Goal: Task Accomplishment & Management: Manage account settings

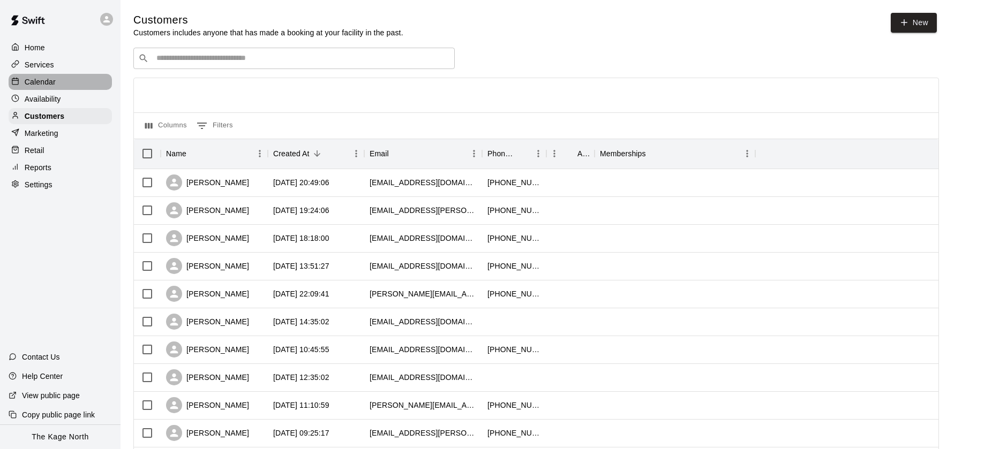
click at [62, 78] on div "Calendar" at bounding box center [60, 82] width 103 height 16
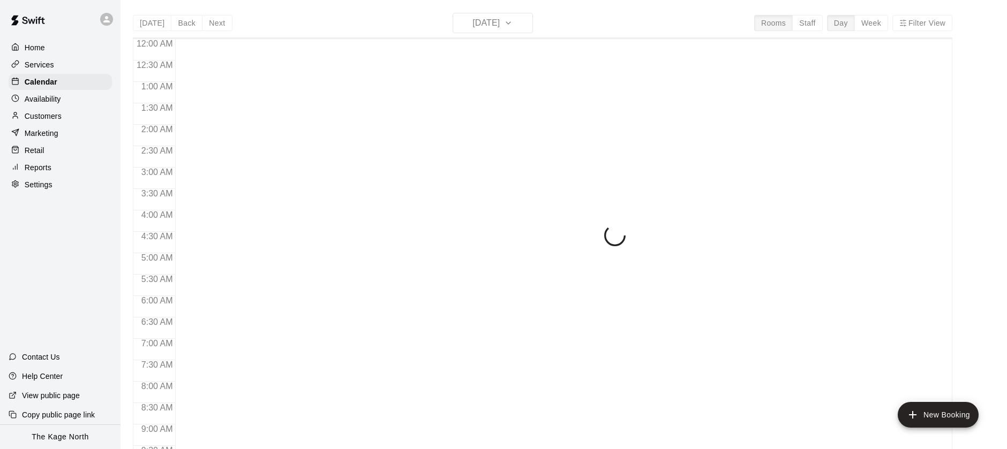
scroll to position [400, 0]
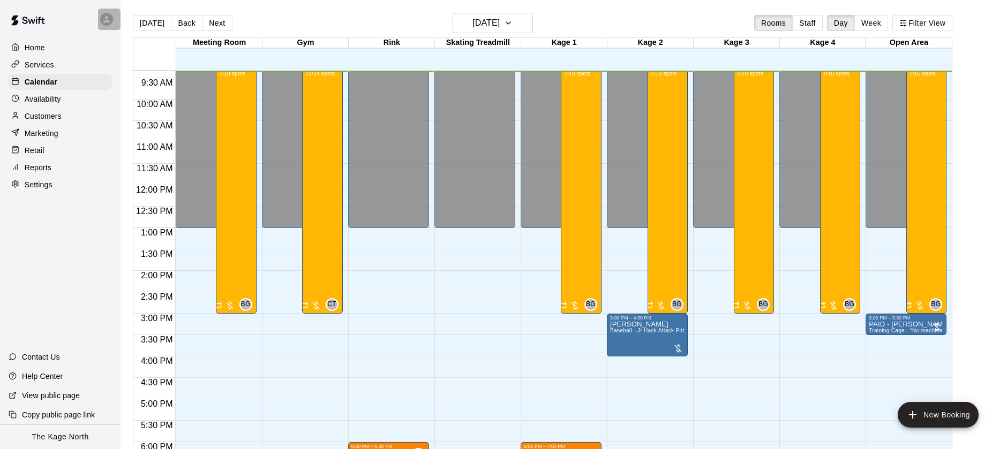
click at [106, 22] on icon at bounding box center [107, 19] width 10 height 10
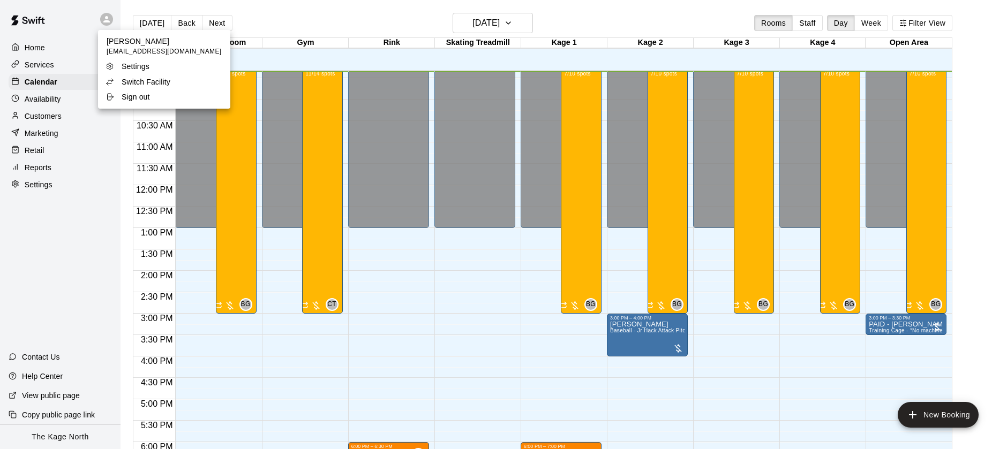
click at [172, 82] on div "Switch Facility" at bounding box center [141, 82] width 70 height 11
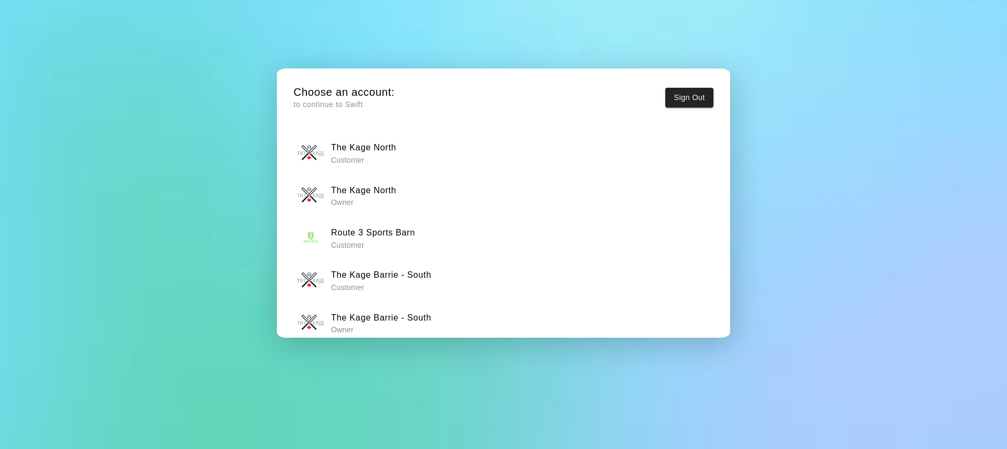
click at [406, 313] on h6 "The Kage Barrie - South" at bounding box center [381, 318] width 100 height 14
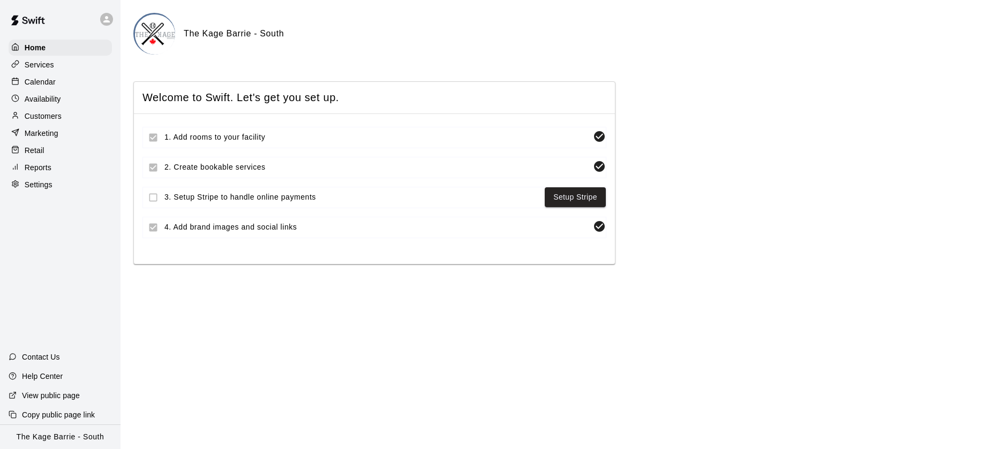
click at [92, 82] on div "Calendar" at bounding box center [60, 82] width 103 height 16
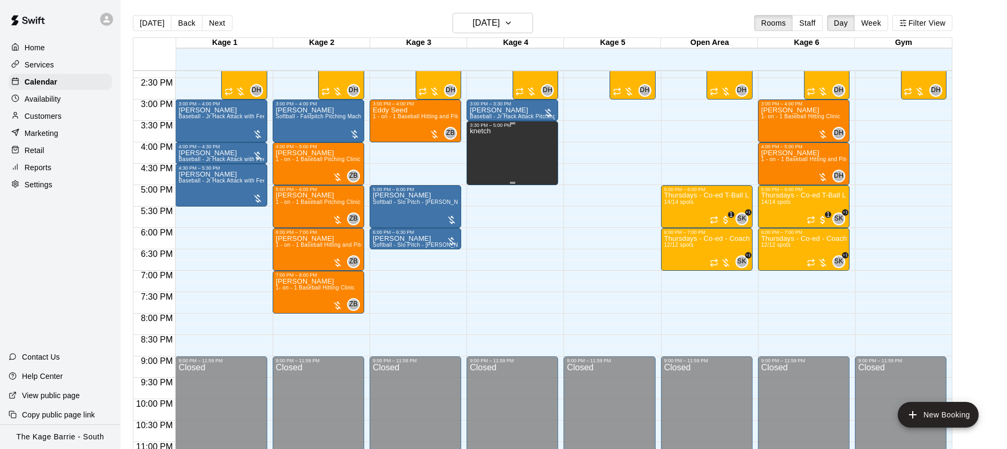
scroll to position [612, 0]
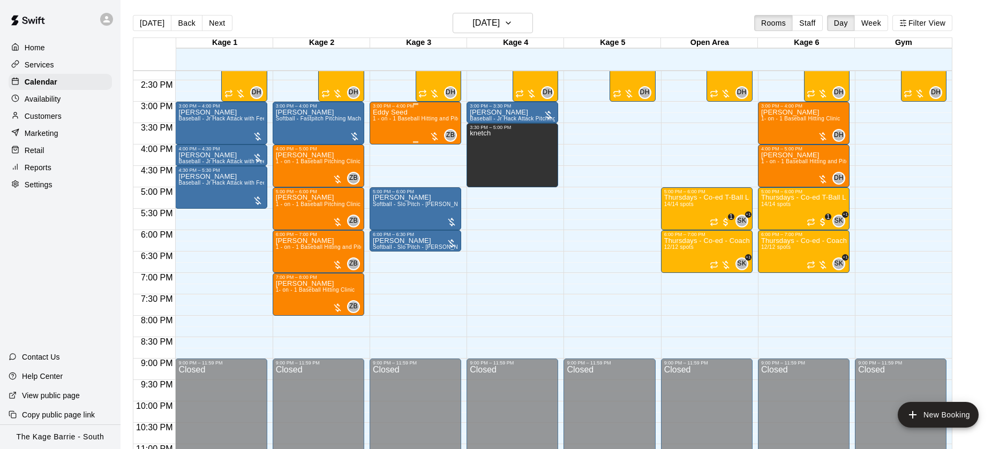
click at [417, 121] on span "1 - on - 1 Baseball Hitting and Pitching Clinic" at bounding box center [430, 119] width 114 height 6
click at [389, 153] on img "edit" at bounding box center [384, 152] width 12 height 12
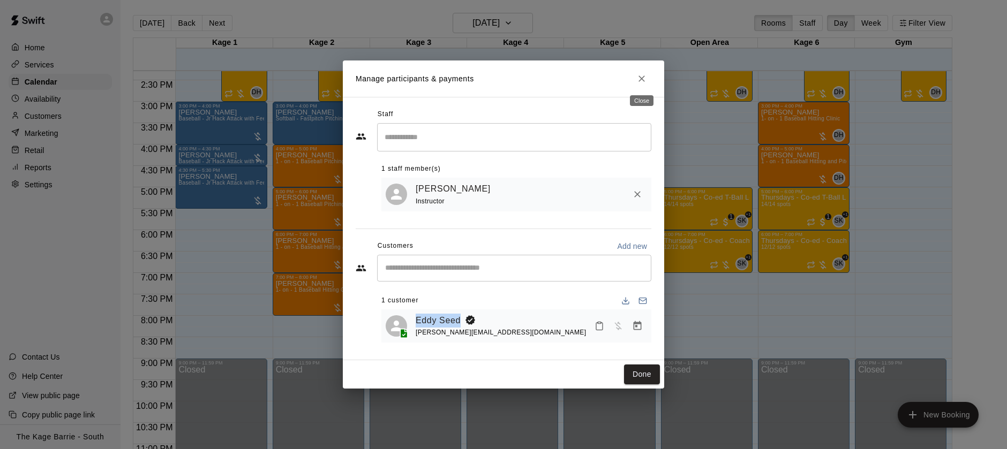
click at [648, 77] on button "Close" at bounding box center [641, 78] width 19 height 19
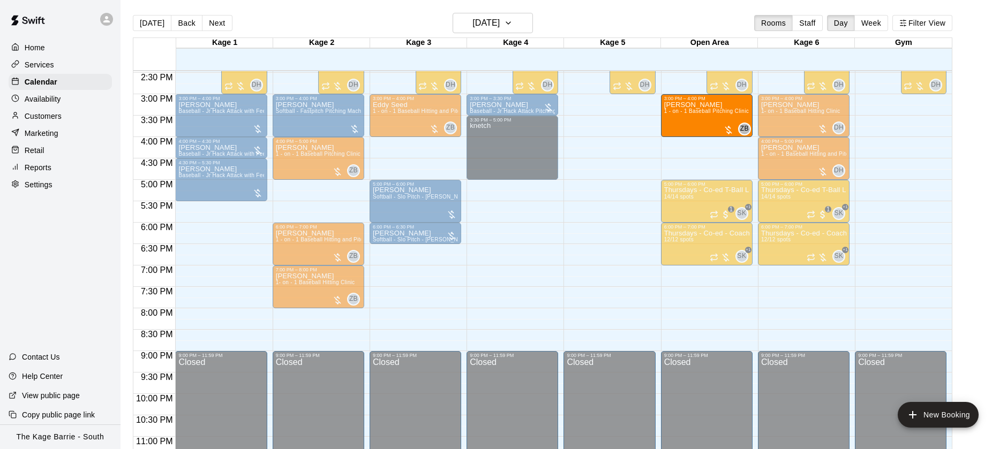
scroll to position [619, 0]
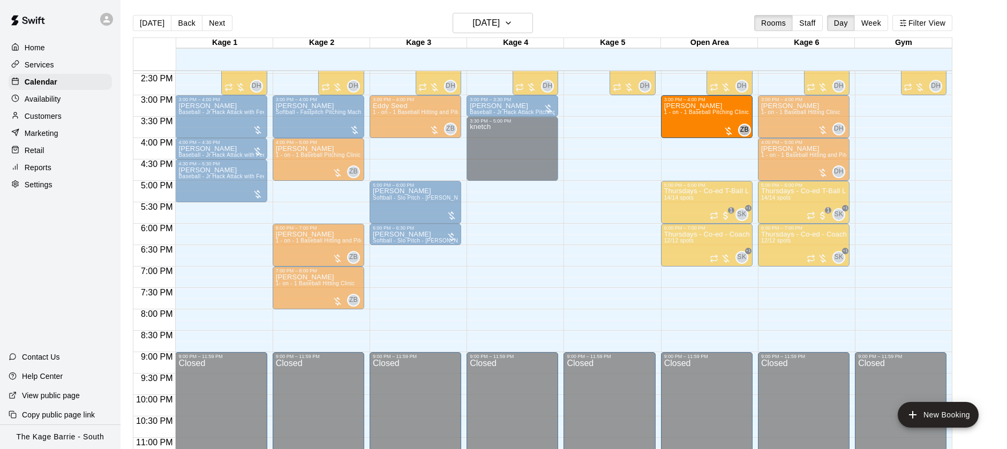
drag, startPoint x: 291, startPoint y: 209, endPoint x: 674, endPoint y: 123, distance: 392.7
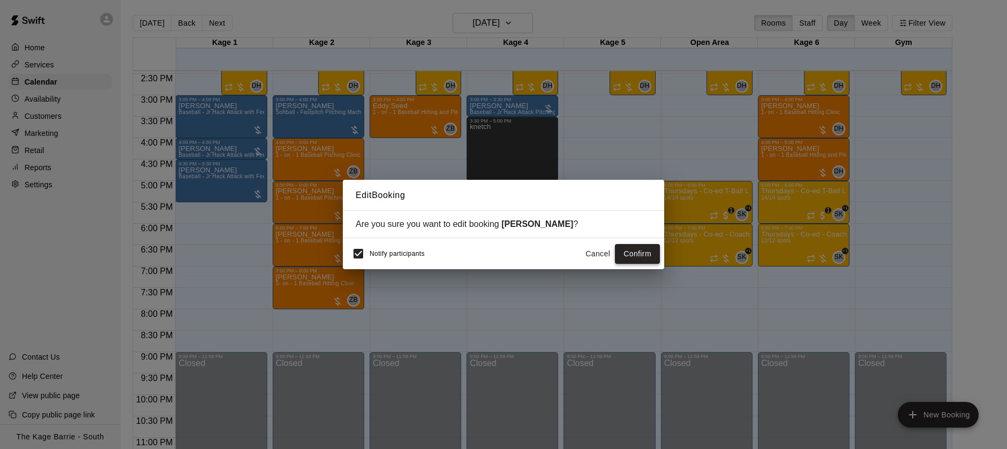
click at [637, 254] on button "Confirm" at bounding box center [637, 254] width 45 height 20
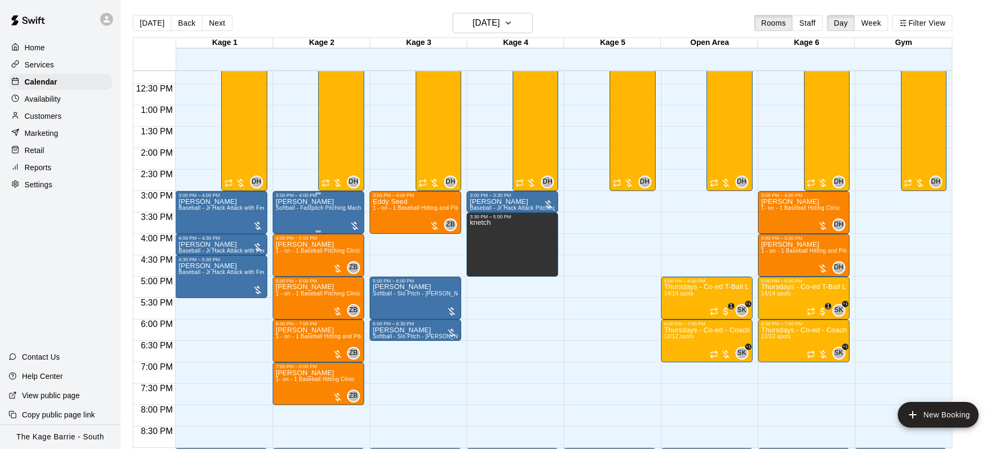
scroll to position [505, 0]
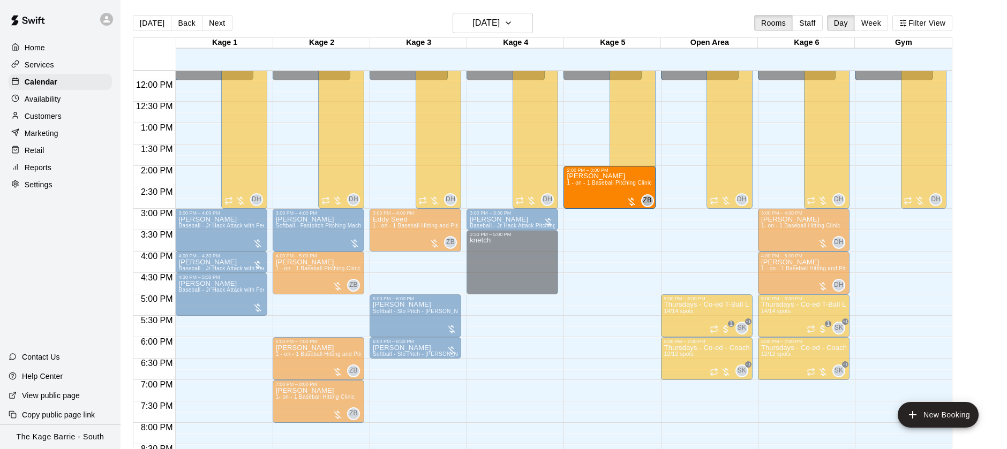
drag, startPoint x: 309, startPoint y: 318, endPoint x: 628, endPoint y: 199, distance: 340.7
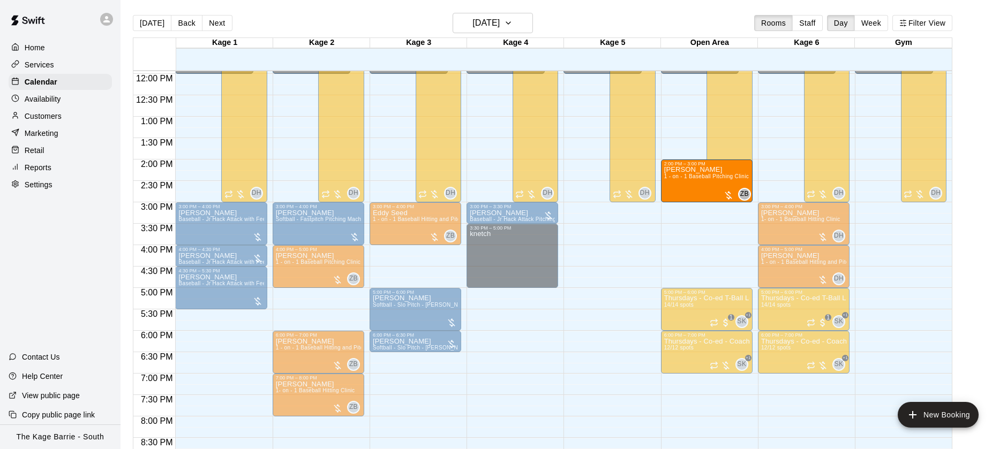
scroll to position [515, 0]
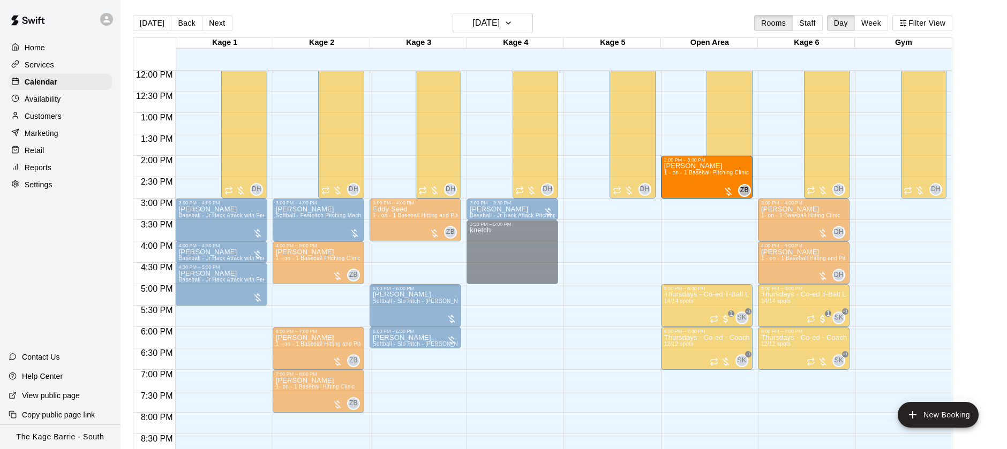
drag, startPoint x: 311, startPoint y: 318, endPoint x: 690, endPoint y: 182, distance: 402.4
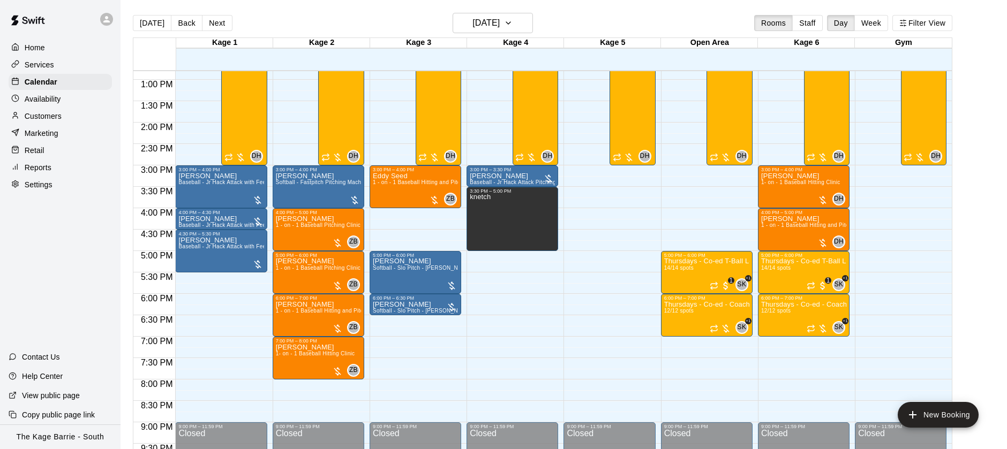
scroll to position [554, 0]
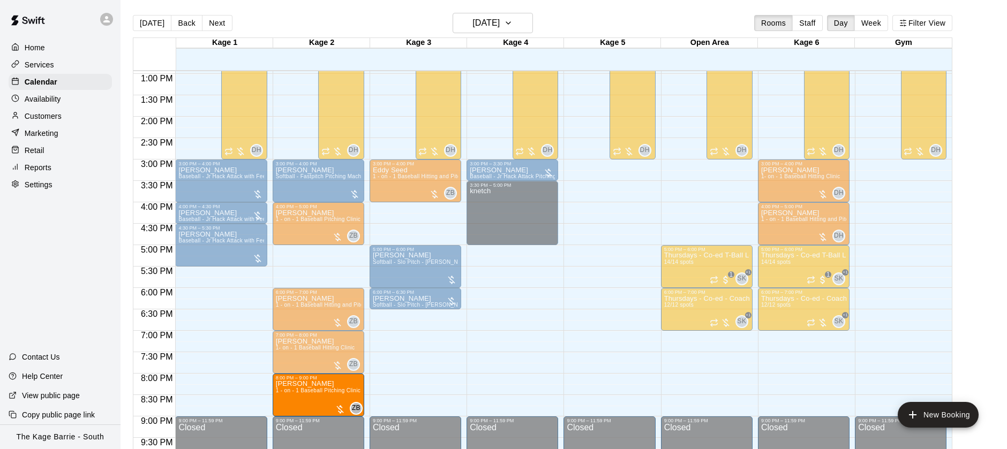
drag, startPoint x: 334, startPoint y: 270, endPoint x: 336, endPoint y: 400, distance: 129.6
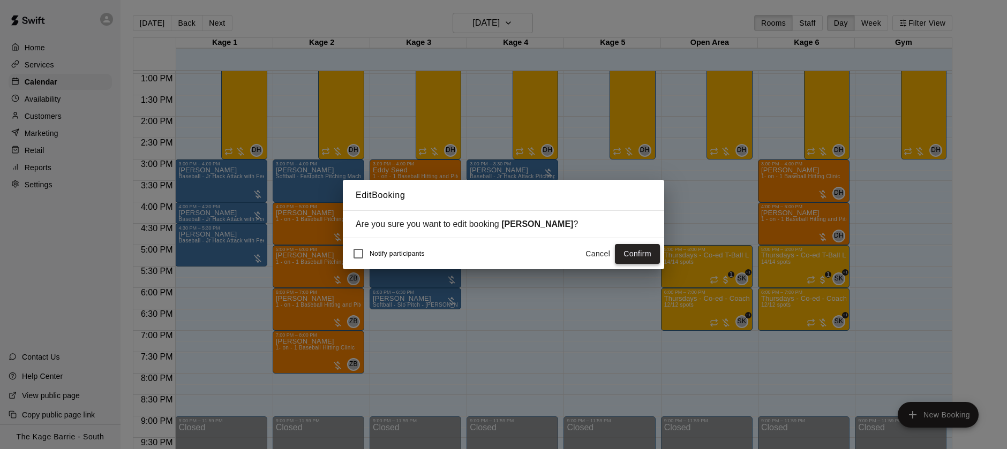
click at [646, 252] on button "Confirm" at bounding box center [637, 254] width 45 height 20
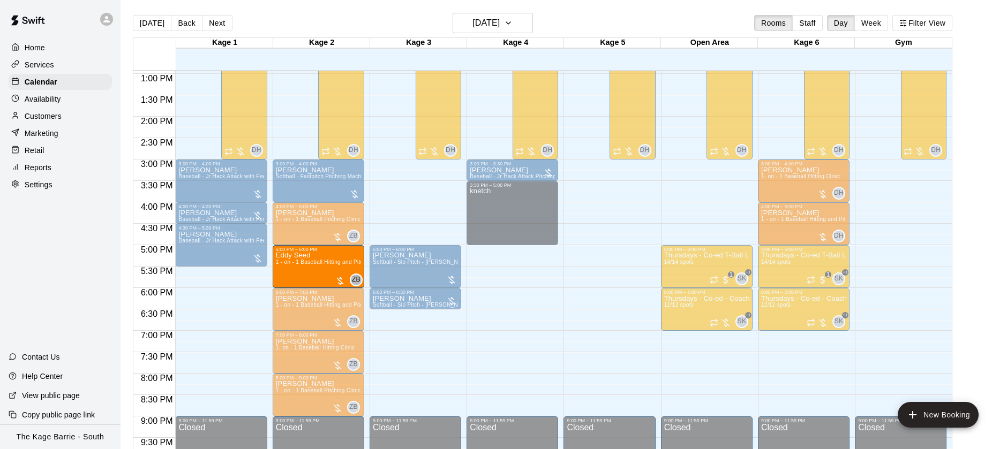
drag, startPoint x: 424, startPoint y: 171, endPoint x: 320, endPoint y: 264, distance: 138.5
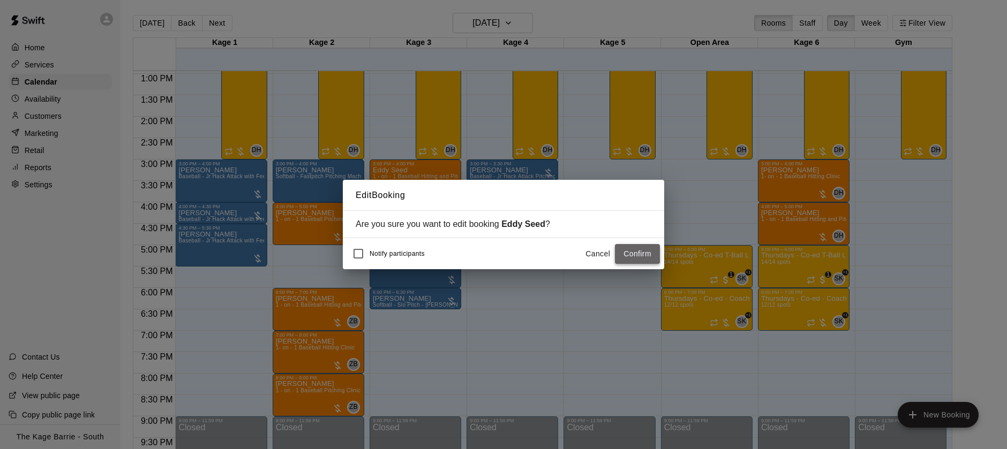
click at [652, 259] on button "Confirm" at bounding box center [637, 254] width 45 height 20
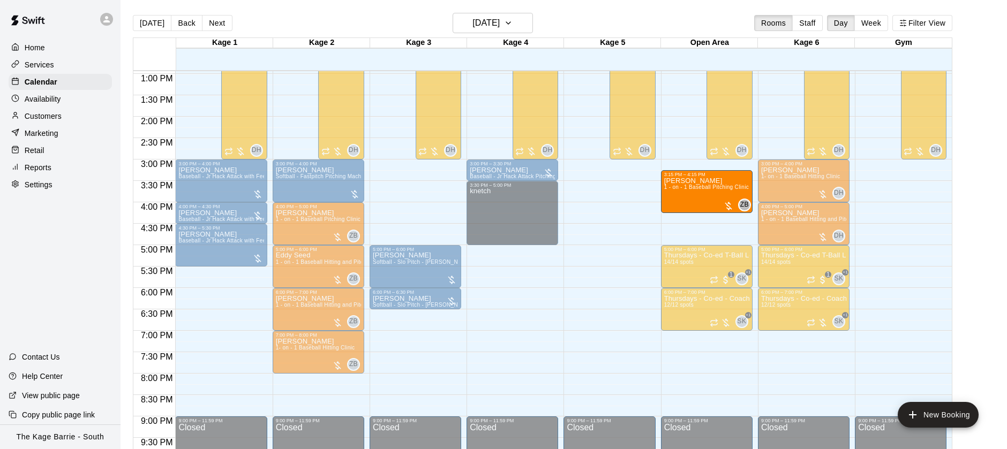
scroll to position [555, 0]
drag, startPoint x: 306, startPoint y: 402, endPoint x: 691, endPoint y: 197, distance: 437.1
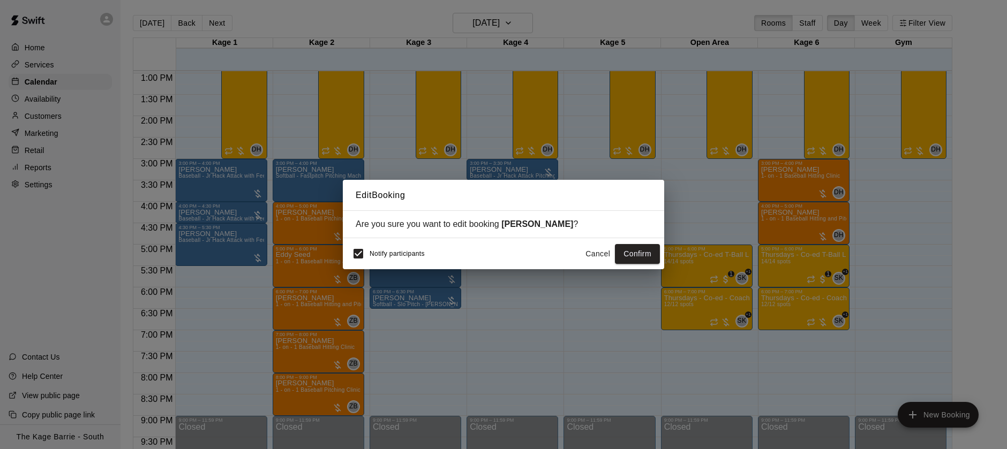
drag, startPoint x: 641, startPoint y: 253, endPoint x: 633, endPoint y: 255, distance: 8.3
click at [641, 253] on button "Confirm" at bounding box center [637, 254] width 45 height 20
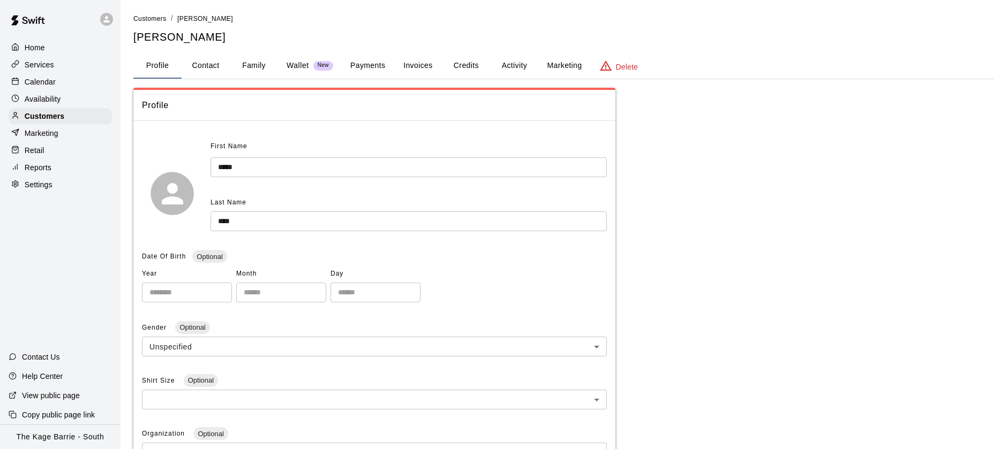
click at [515, 64] on button "Activity" at bounding box center [514, 66] width 48 height 26
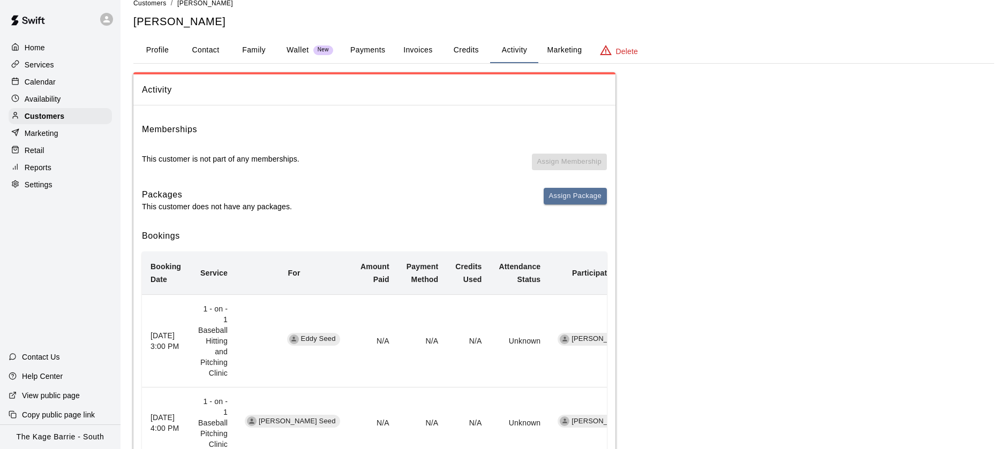
scroll to position [17, 0]
click at [208, 47] on button "Contact" at bounding box center [206, 49] width 48 height 26
select select "**"
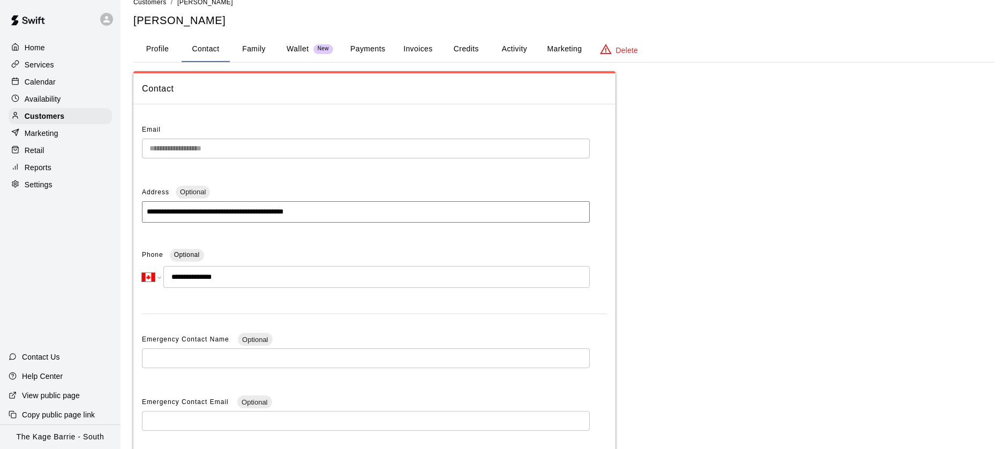
click at [52, 81] on p "Calendar" at bounding box center [40, 82] width 31 height 11
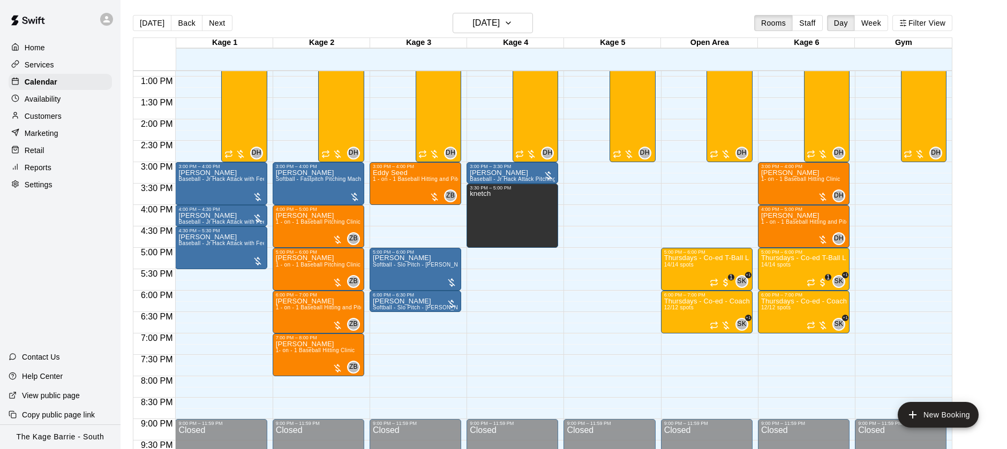
scroll to position [566, 0]
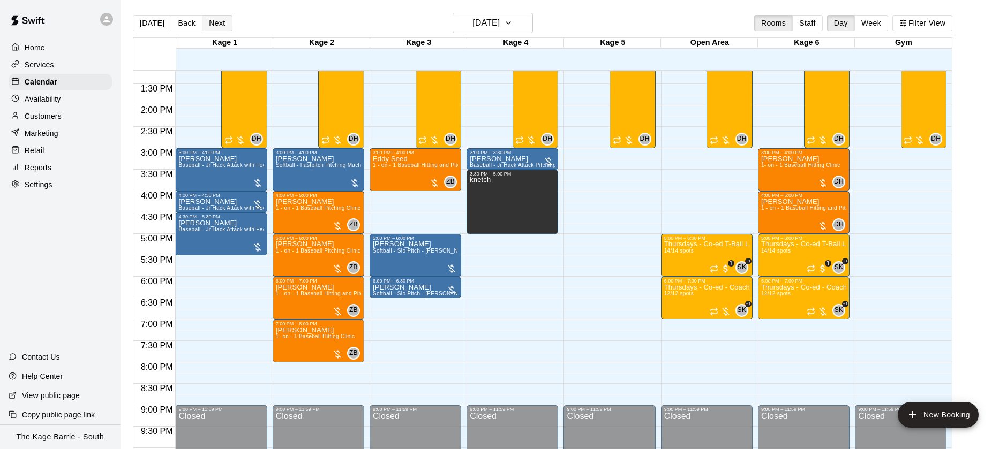
click at [222, 26] on button "Next" at bounding box center [217, 23] width 30 height 16
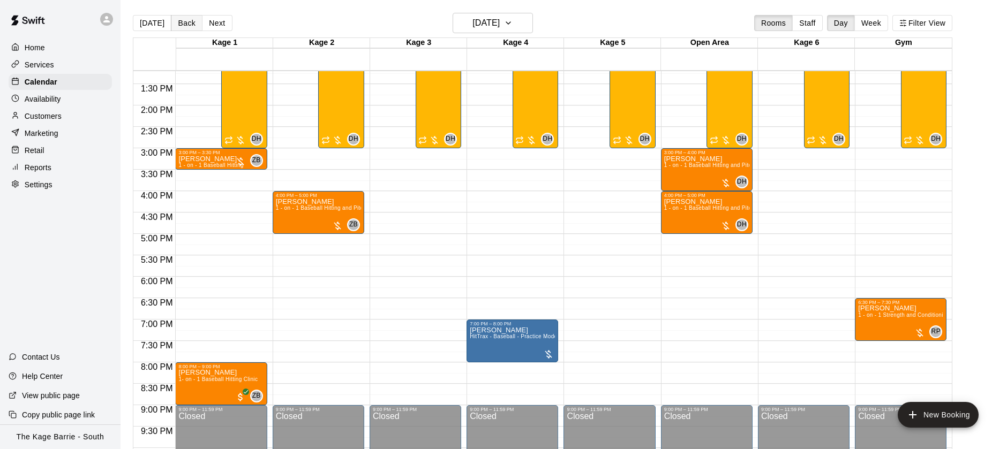
click at [183, 24] on button "Back" at bounding box center [187, 23] width 32 height 16
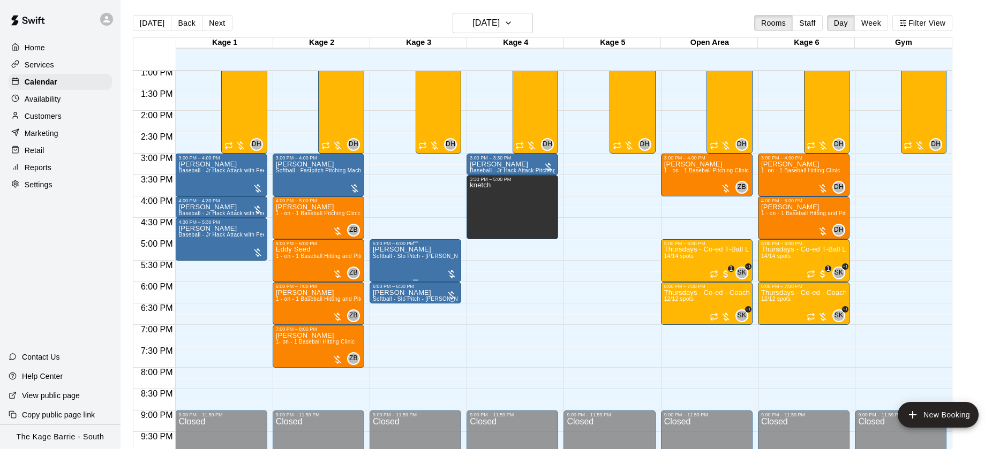
scroll to position [559, 0]
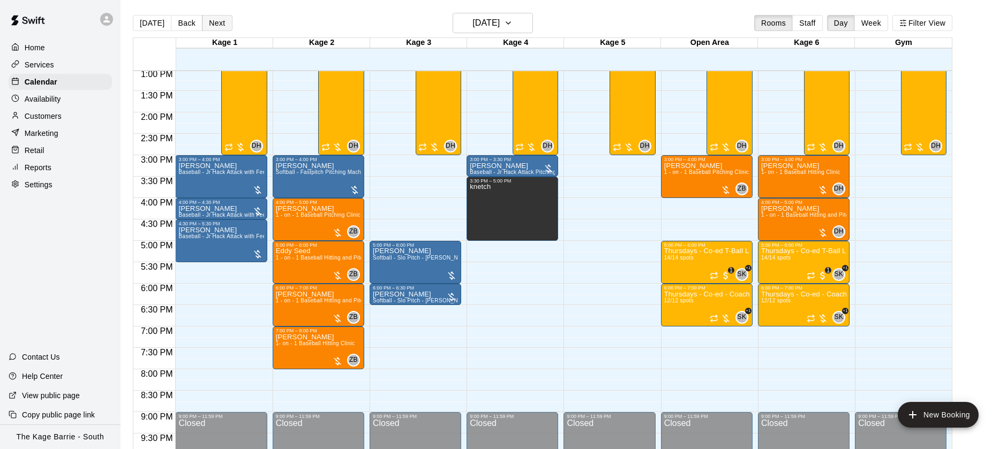
click at [215, 21] on button "Next" at bounding box center [217, 23] width 30 height 16
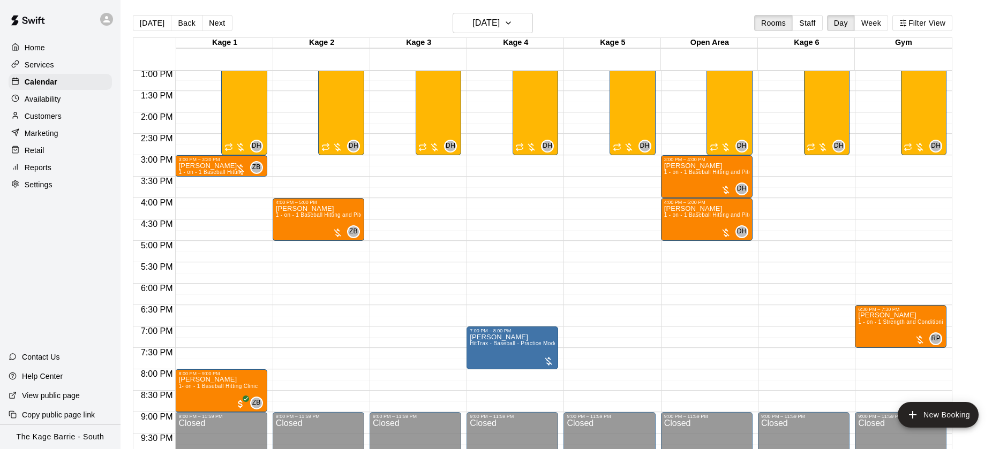
scroll to position [554, 0]
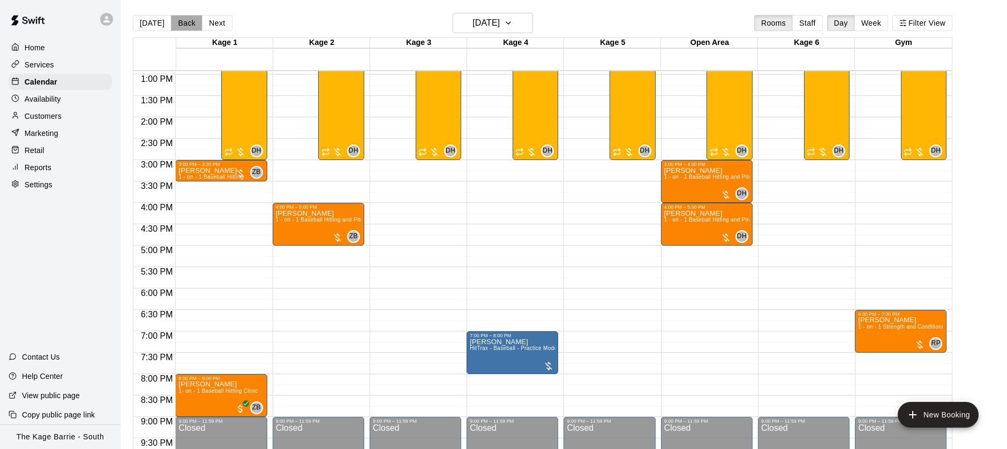
click at [182, 22] on button "Back" at bounding box center [187, 23] width 32 height 16
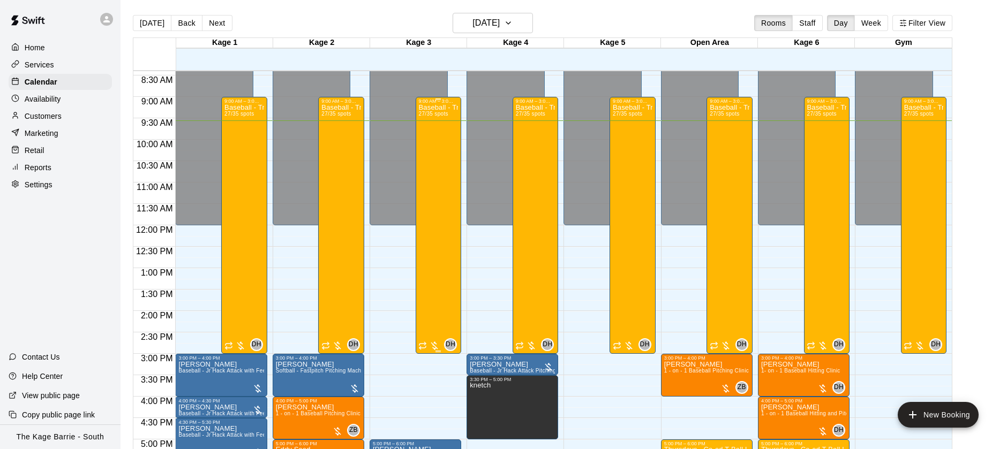
scroll to position [345, 0]
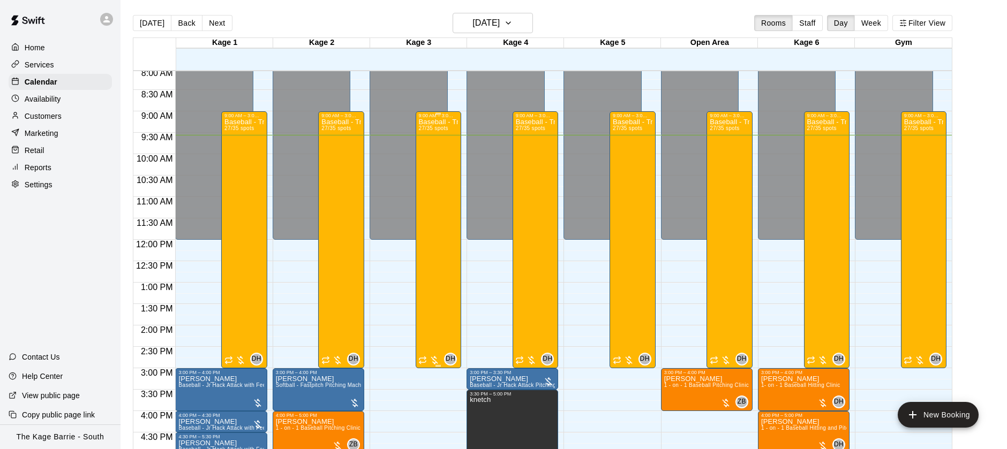
click at [445, 175] on div "Baseball - Tryout Prep Camp 2025 (August 18 - 22) 27/35 spots" at bounding box center [439, 342] width 40 height 449
click at [433, 127] on icon "edit" at bounding box center [430, 130] width 10 height 10
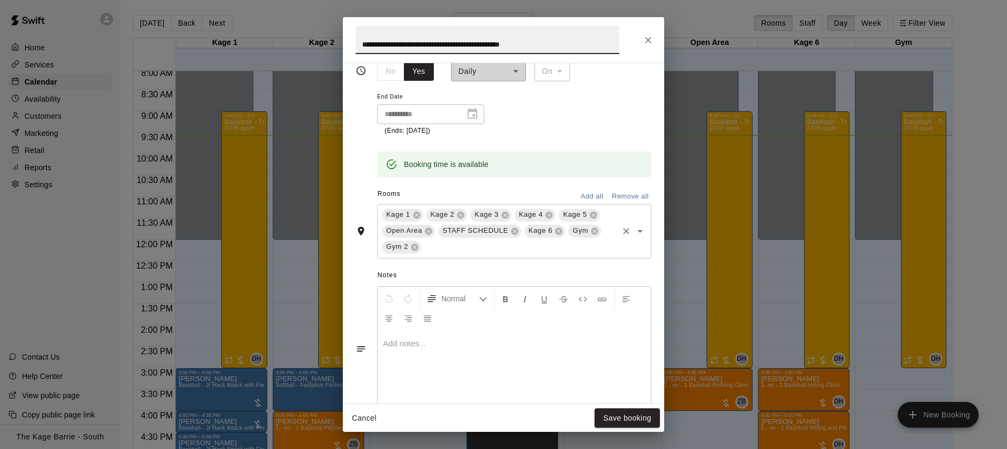
scroll to position [187, 0]
click at [506, 217] on icon at bounding box center [504, 217] width 7 height 7
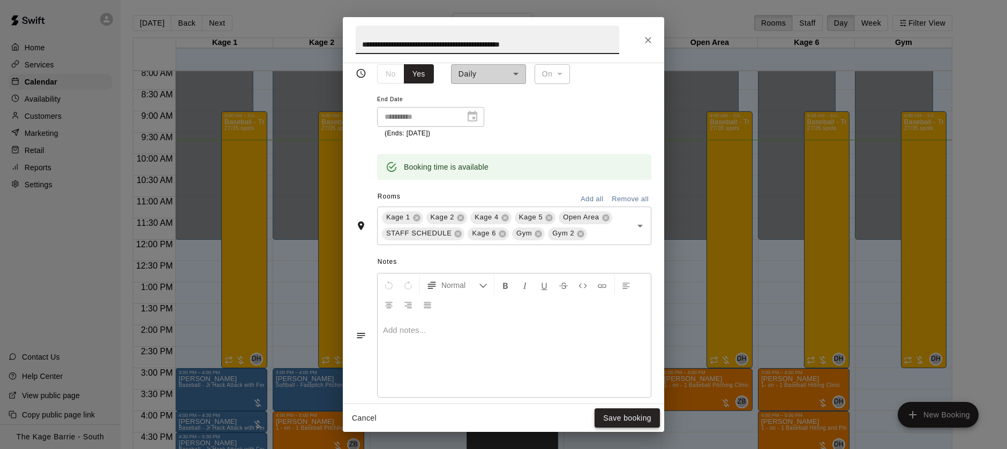
click at [624, 417] on button "Save booking" at bounding box center [627, 419] width 65 height 20
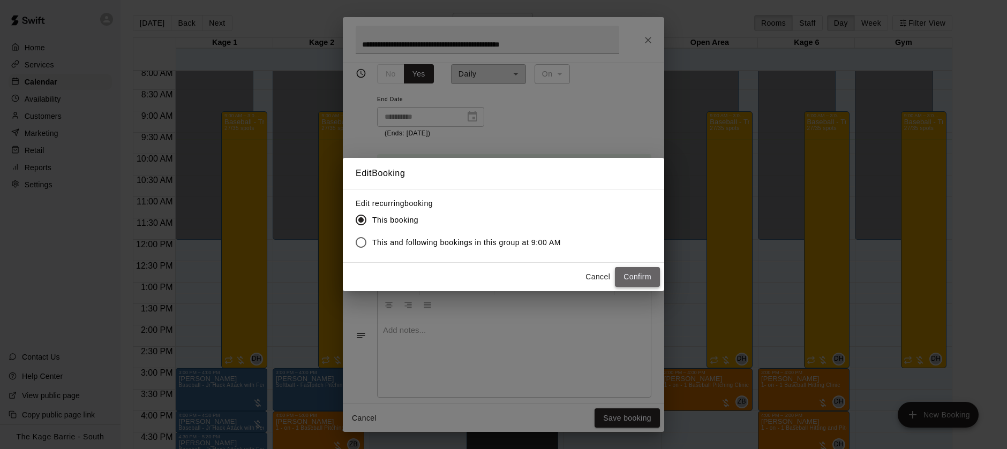
click at [636, 275] on button "Confirm" at bounding box center [637, 277] width 45 height 20
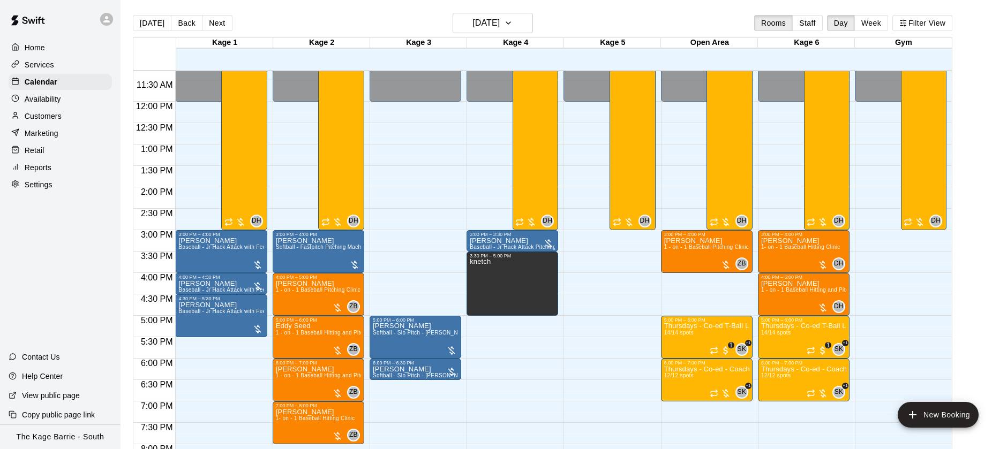
scroll to position [556, 0]
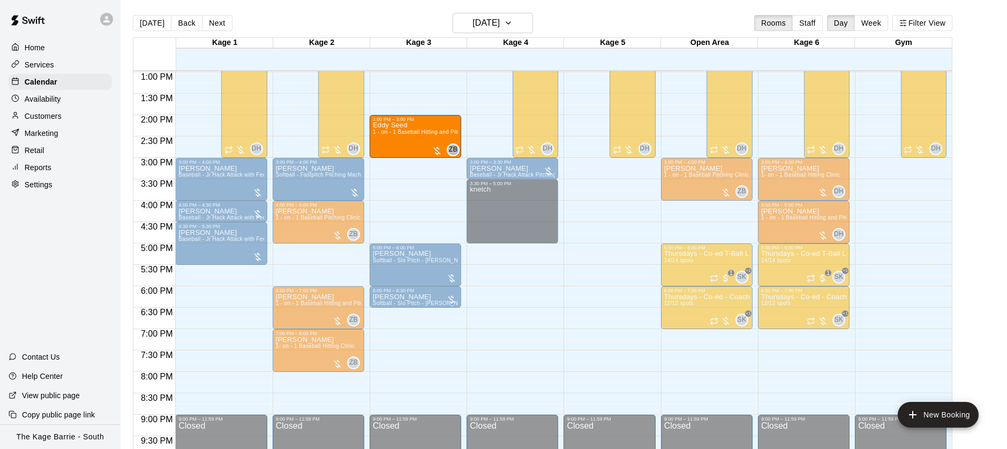
drag, startPoint x: 310, startPoint y: 262, endPoint x: 419, endPoint y: 137, distance: 165.9
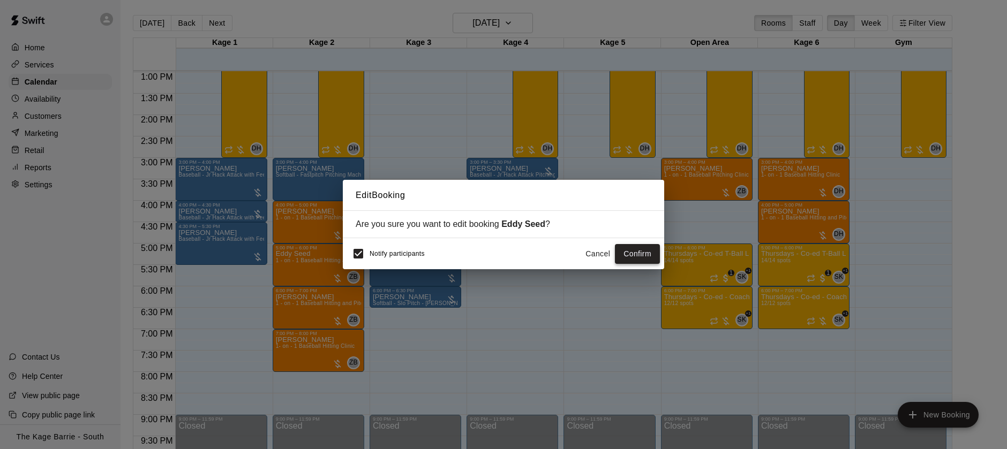
click at [641, 252] on button "Confirm" at bounding box center [637, 254] width 45 height 20
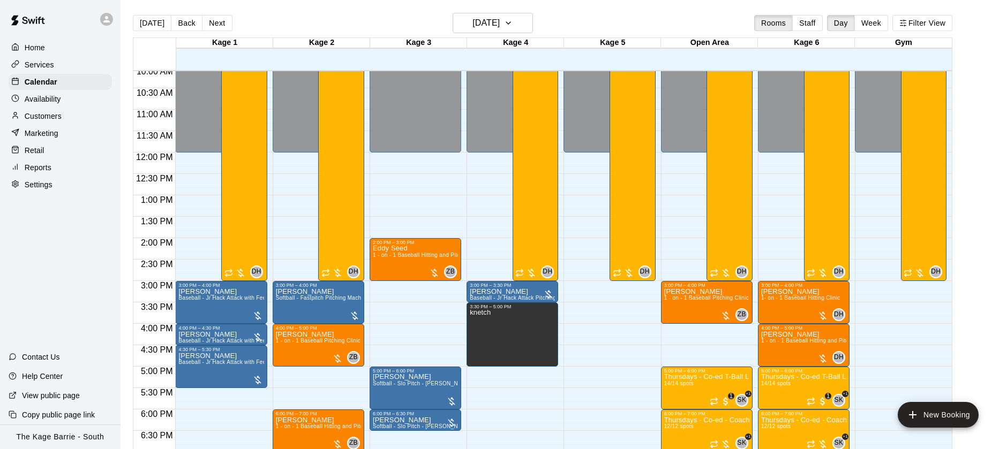
scroll to position [637, 0]
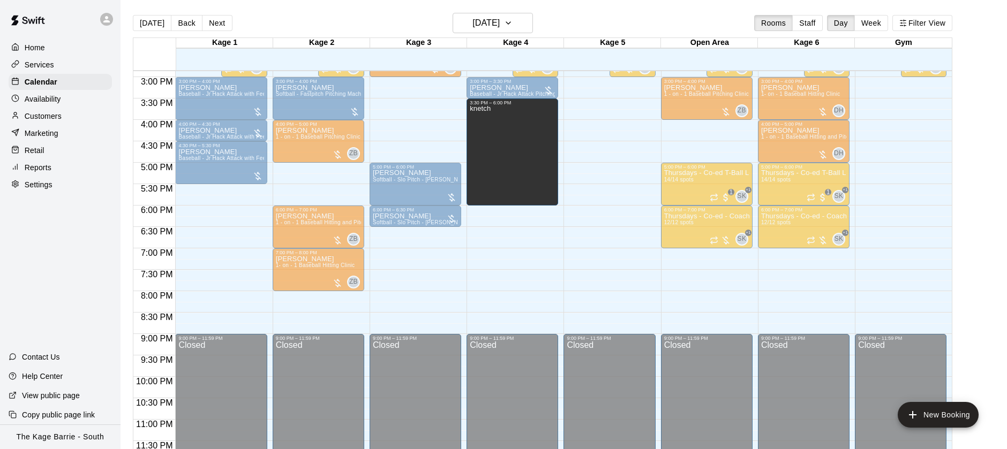
drag, startPoint x: 513, startPoint y: 161, endPoint x: 516, endPoint y: 209, distance: 48.9
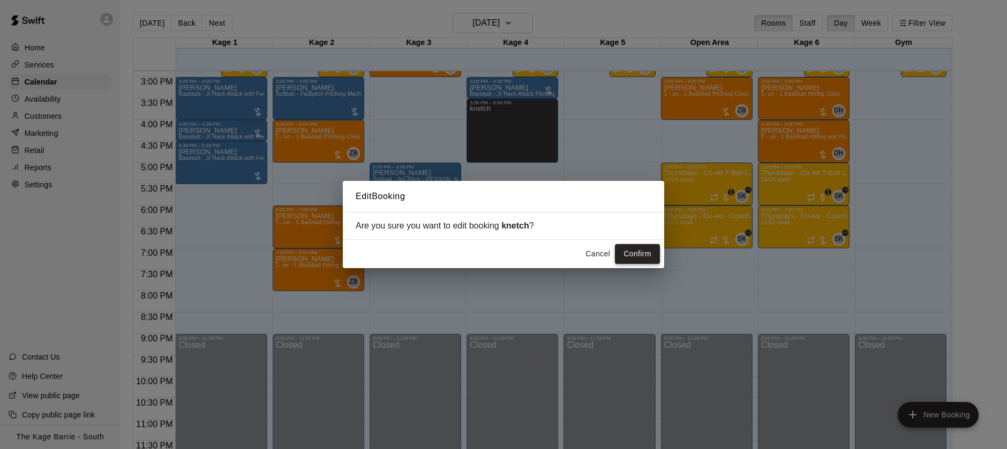
click at [640, 250] on button "Confirm" at bounding box center [637, 254] width 45 height 20
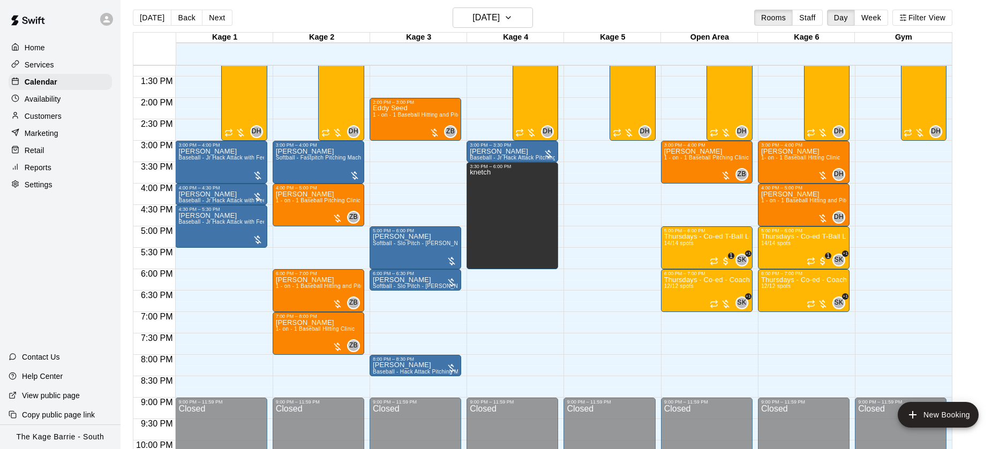
scroll to position [6, 0]
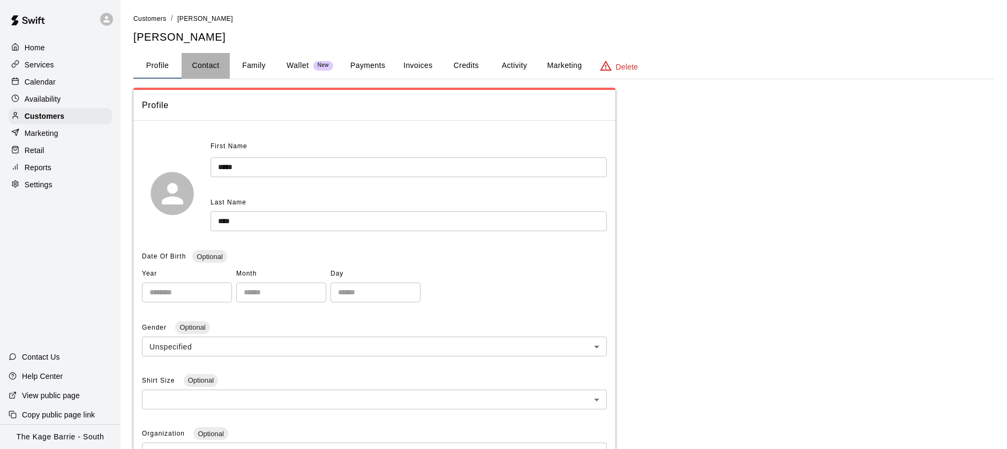
click at [221, 66] on button "Contact" at bounding box center [206, 66] width 48 height 26
select select "**"
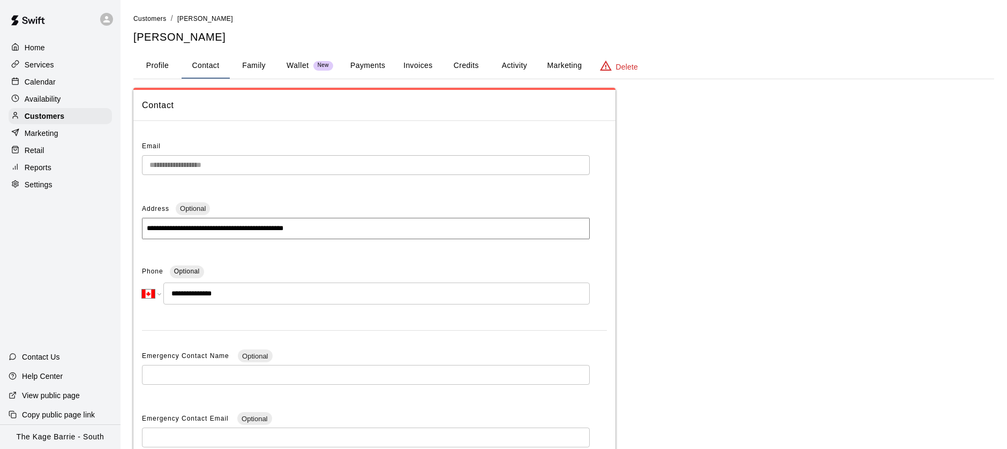
click at [258, 69] on button "Family" at bounding box center [254, 66] width 48 height 26
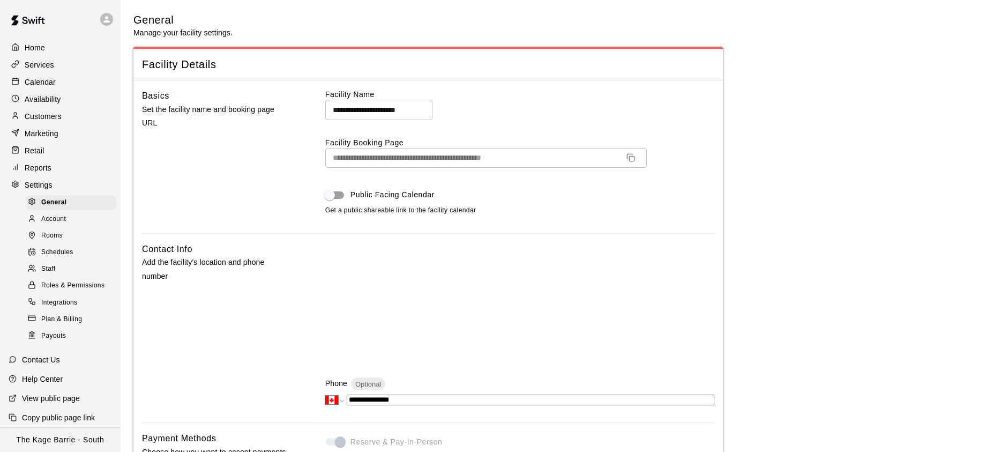
select select "**"
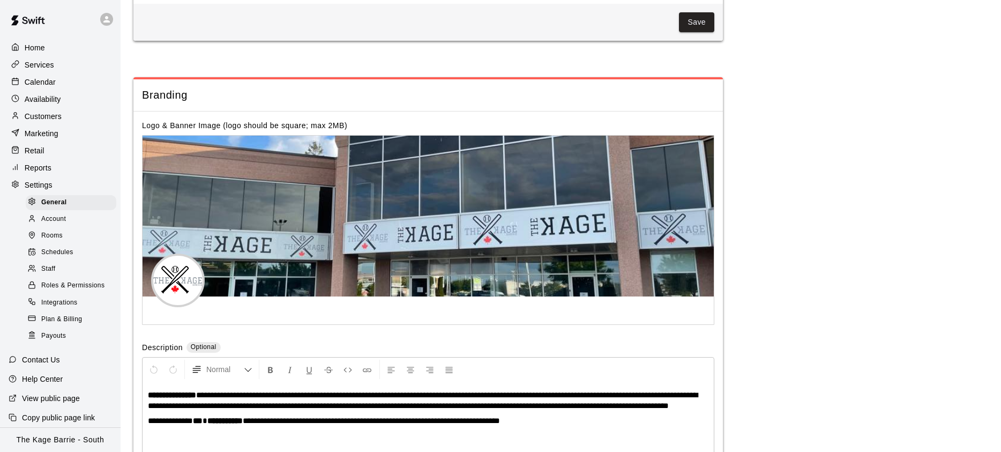
click at [60, 267] on div "Staff" at bounding box center [71, 268] width 91 height 15
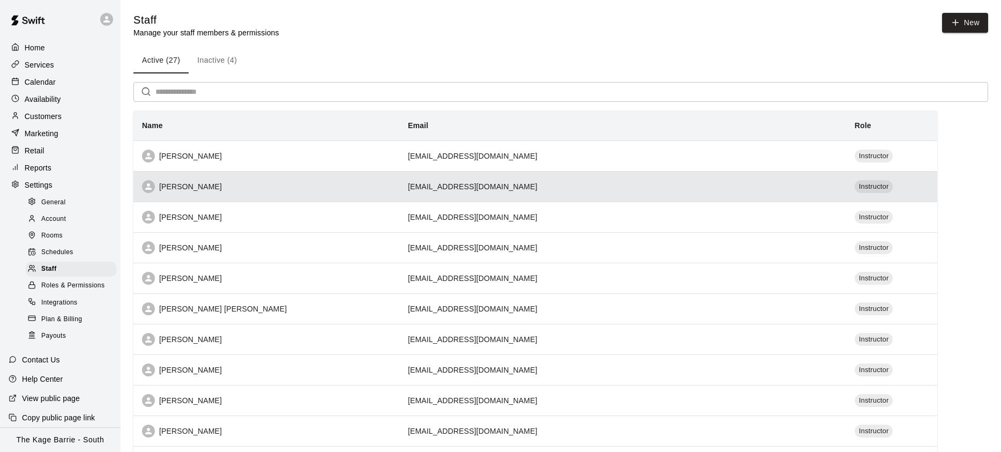
click at [306, 191] on div "[PERSON_NAME]" at bounding box center [266, 186] width 249 height 13
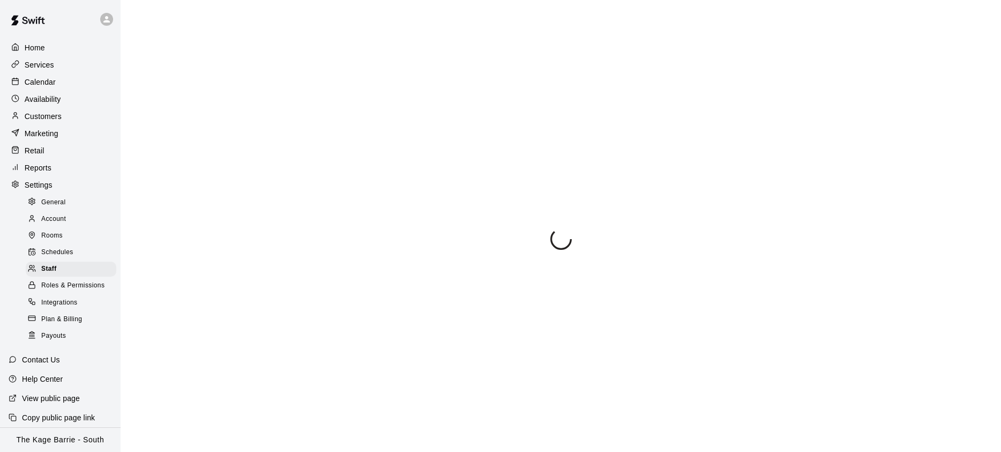
scroll to position [64, 0]
select select "**"
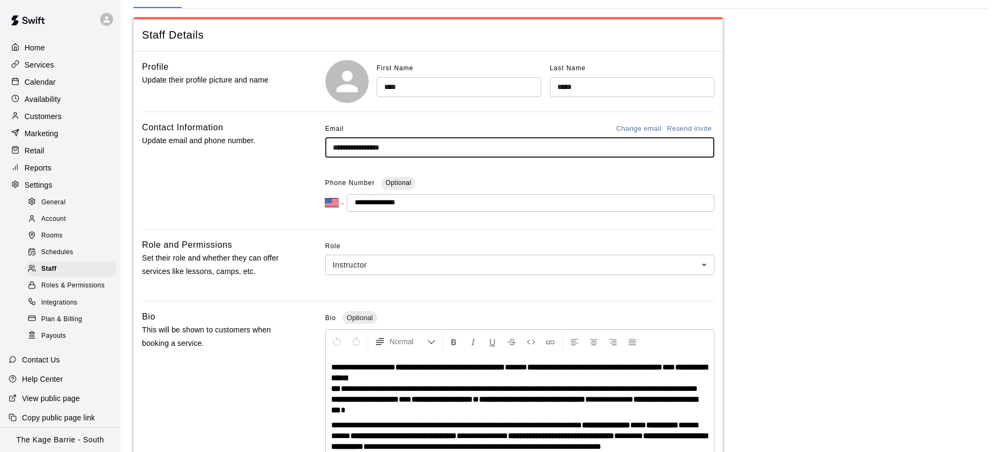
drag, startPoint x: 407, startPoint y: 147, endPoint x: 321, endPoint y: 147, distance: 86.2
click at [321, 147] on div "**********" at bounding box center [428, 171] width 572 height 100
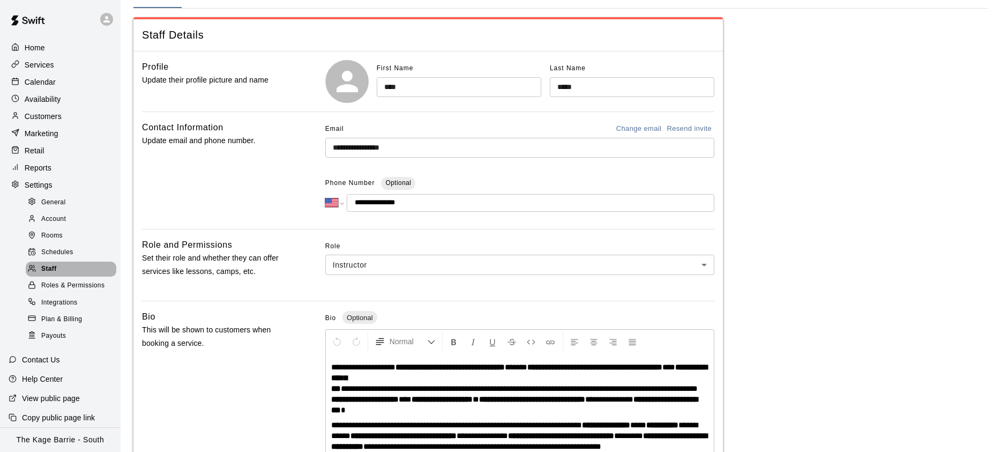
click at [55, 274] on div "Staff" at bounding box center [71, 268] width 91 height 15
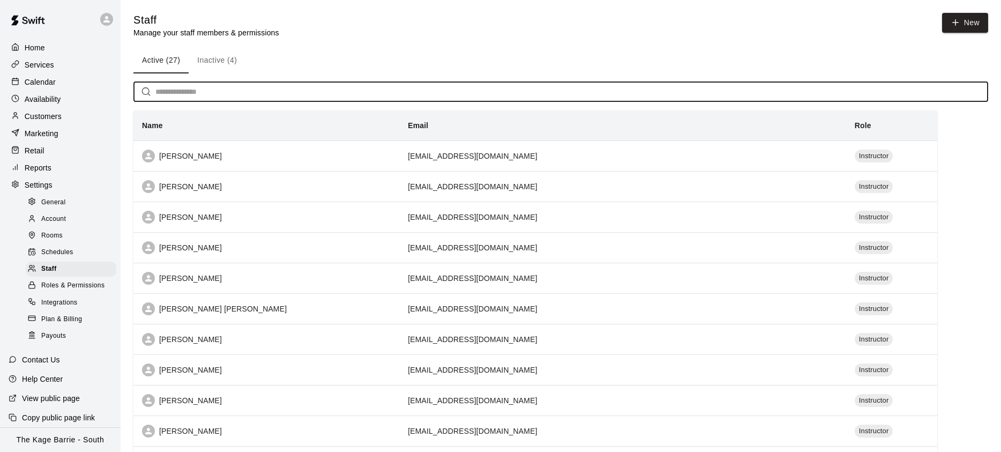
click at [262, 97] on input "text" at bounding box center [571, 92] width 832 height 20
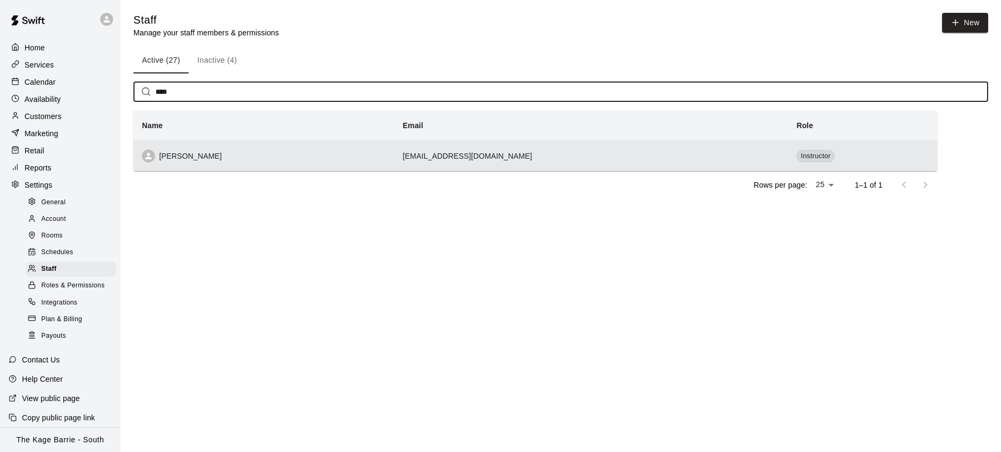
type input "****"
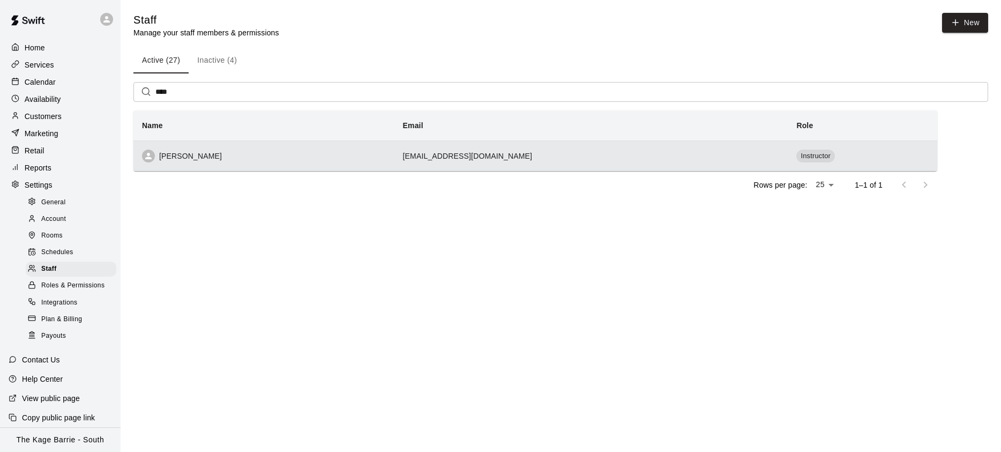
click at [433, 161] on td "[EMAIL_ADDRESS][DOMAIN_NAME]" at bounding box center [591, 155] width 394 height 31
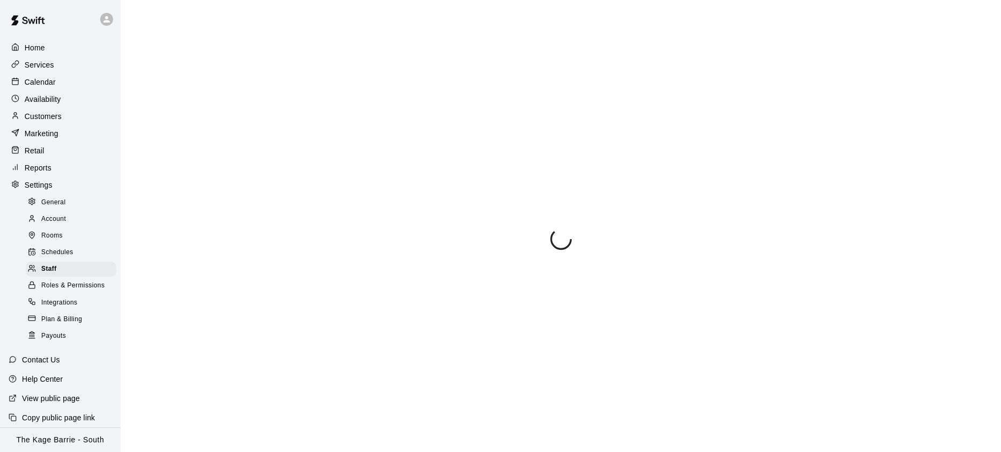
select select "**"
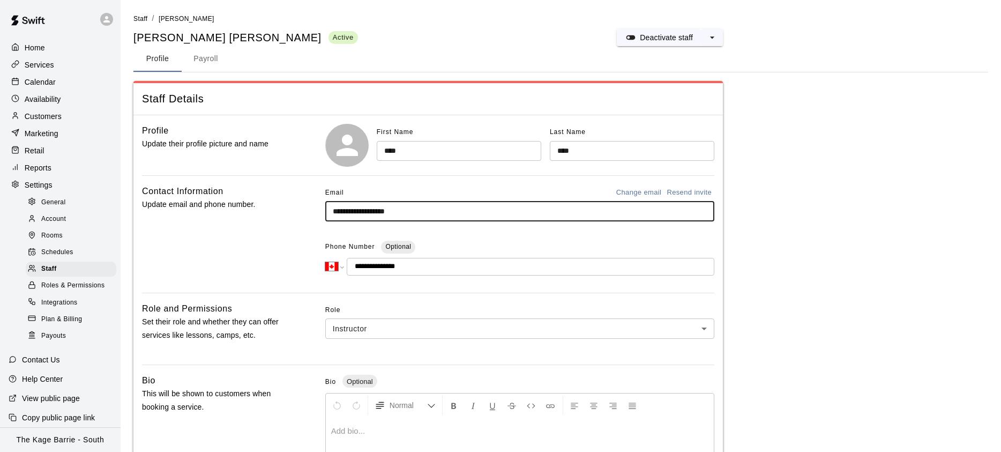
drag, startPoint x: 425, startPoint y: 213, endPoint x: 279, endPoint y: 214, distance: 146.2
click at [279, 214] on div "**********" at bounding box center [428, 234] width 572 height 100
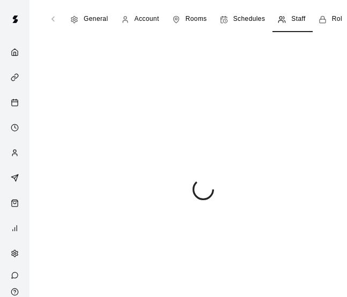
select select "**"
